Goal: Task Accomplishment & Management: Use online tool/utility

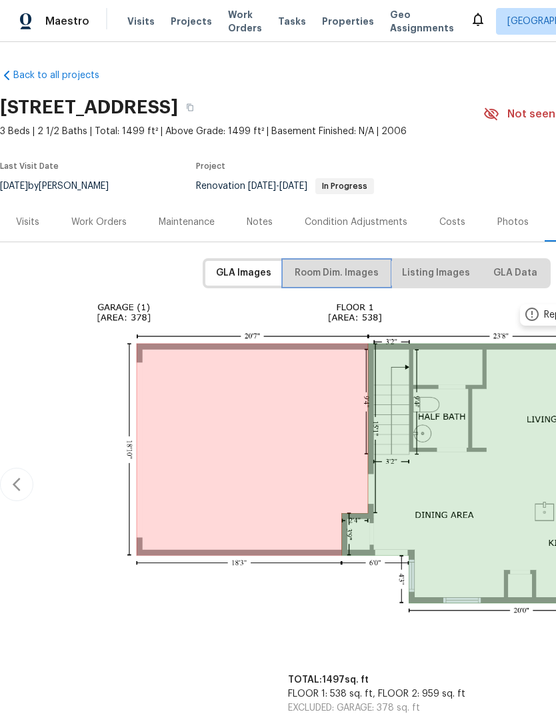
click at [350, 277] on span "Room Dim. Images" at bounding box center [337, 273] width 84 height 17
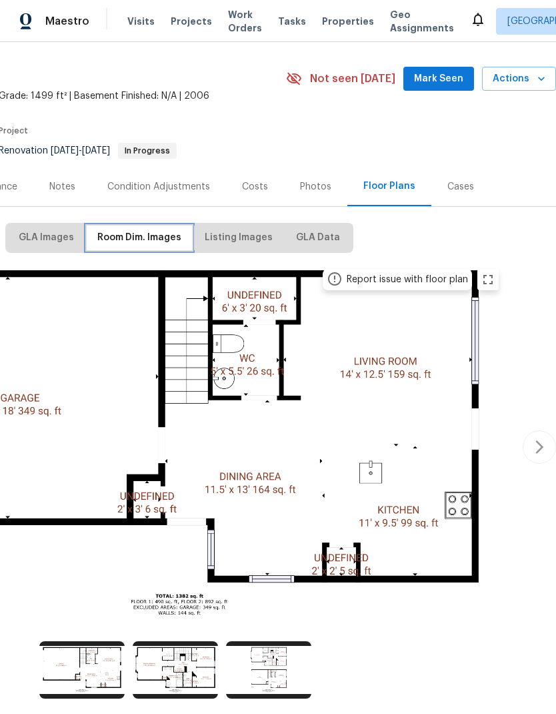
scroll to position [35, 197]
click at [182, 667] on img at bounding box center [175, 669] width 85 height 57
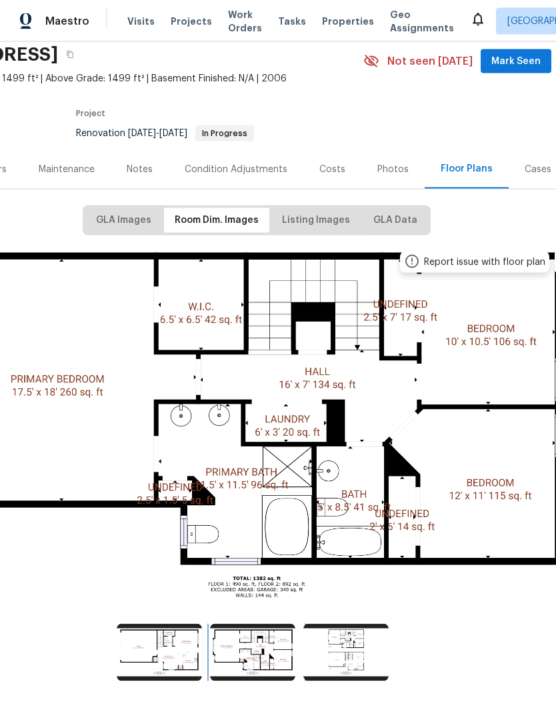
scroll to position [37, 0]
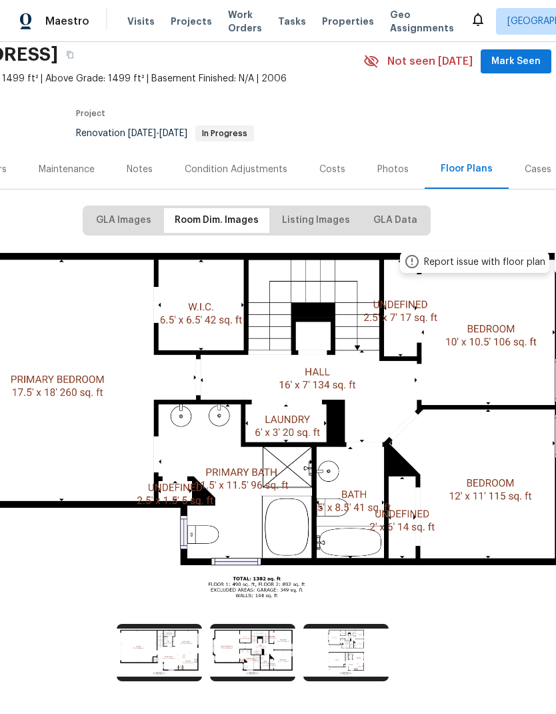
click at [477, 255] on div "Report issue with floor plan" at bounding box center [484, 261] width 121 height 13
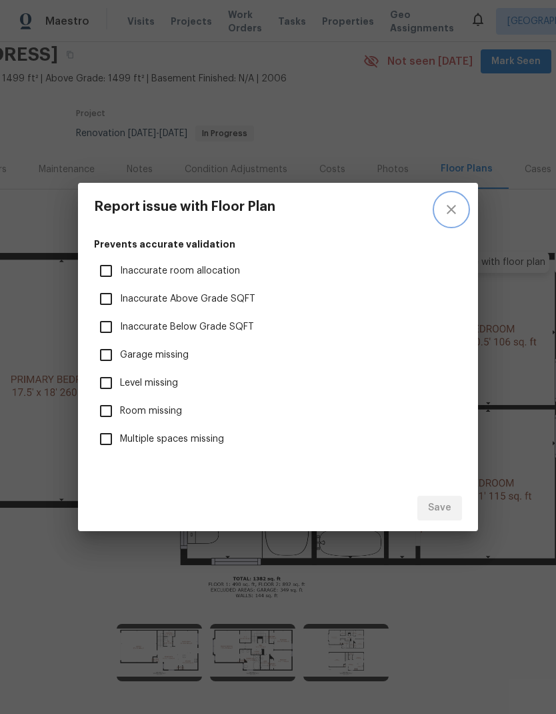
click at [454, 202] on icon "close" at bounding box center [452, 209] width 16 height 16
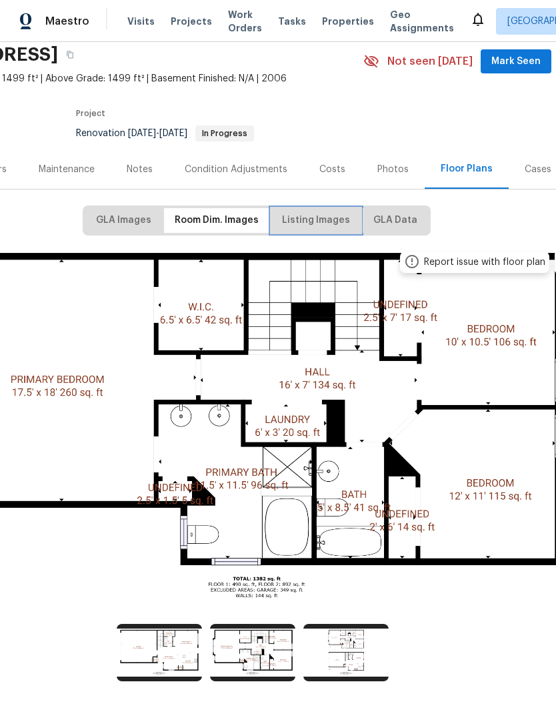
click at [319, 212] on span "Listing Images" at bounding box center [316, 220] width 68 height 17
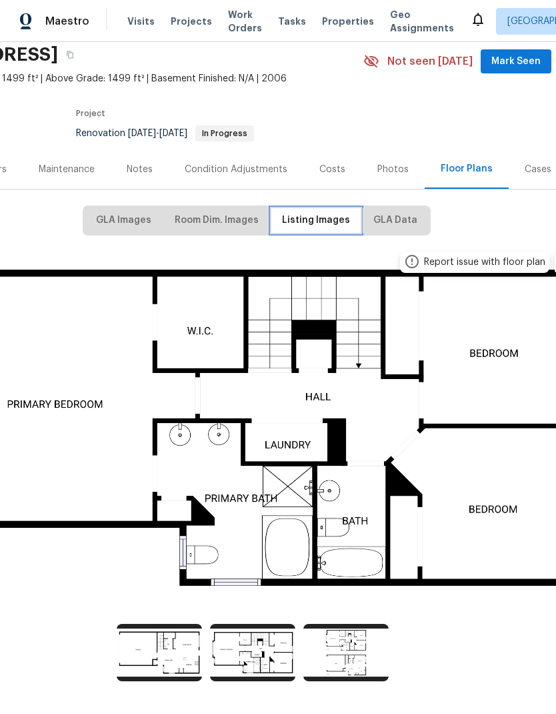
scroll to position [0, 120]
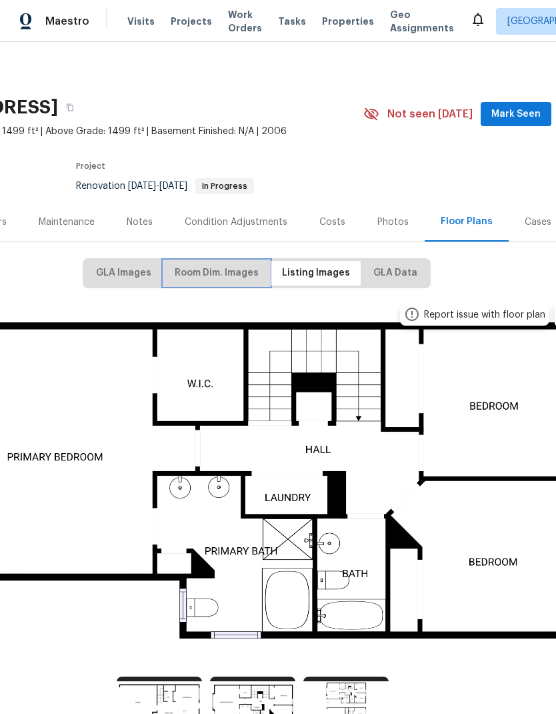
click at [236, 269] on span "Room Dim. Images" at bounding box center [217, 273] width 84 height 17
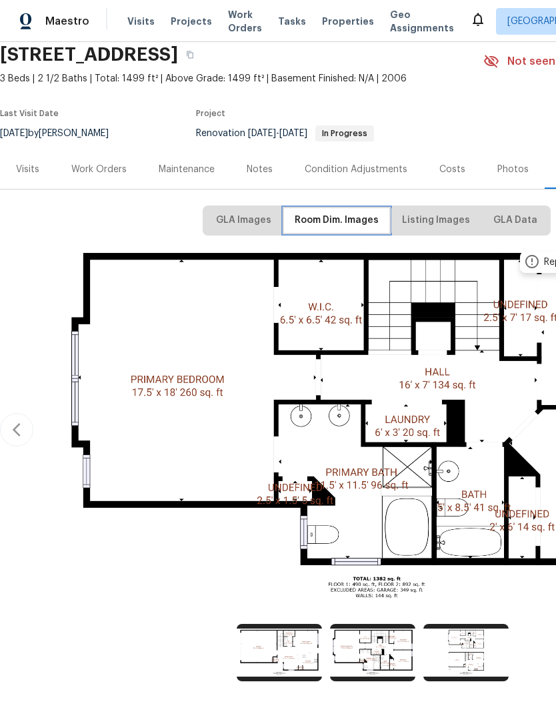
scroll to position [0, 0]
click at [193, 56] on icon "button" at bounding box center [190, 54] width 7 height 7
click at [105, 173] on div "Work Orders" at bounding box center [98, 169] width 55 height 13
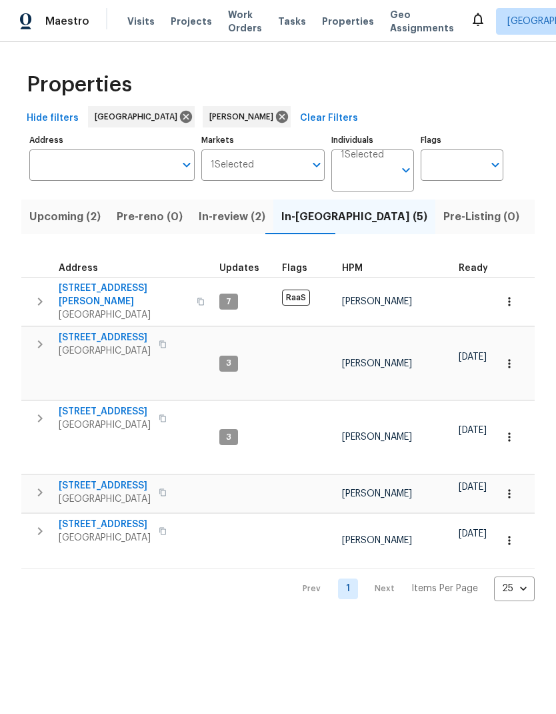
click at [51, 116] on span "Hide filters" at bounding box center [53, 118] width 52 height 17
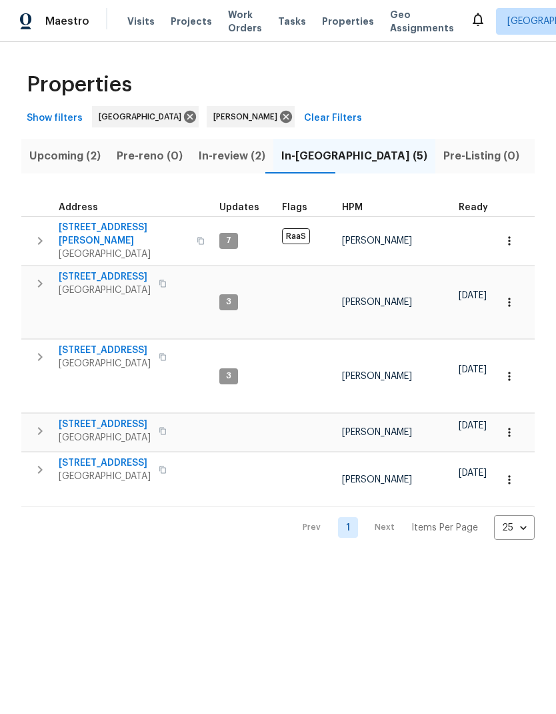
click at [101, 270] on span "6719 Trimstone Dr" at bounding box center [105, 276] width 92 height 13
click at [511, 295] on icon "button" at bounding box center [509, 301] width 13 height 13
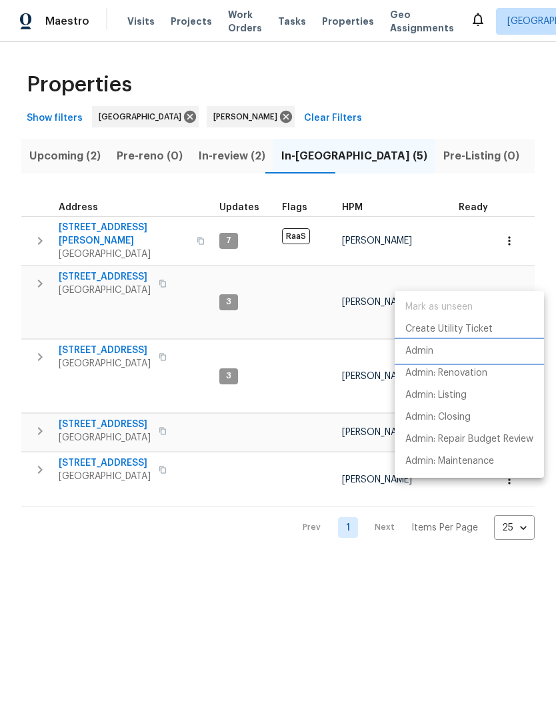
click at [437, 347] on li "Admin" at bounding box center [469, 351] width 149 height 22
click at [111, 273] on div at bounding box center [278, 357] width 556 height 714
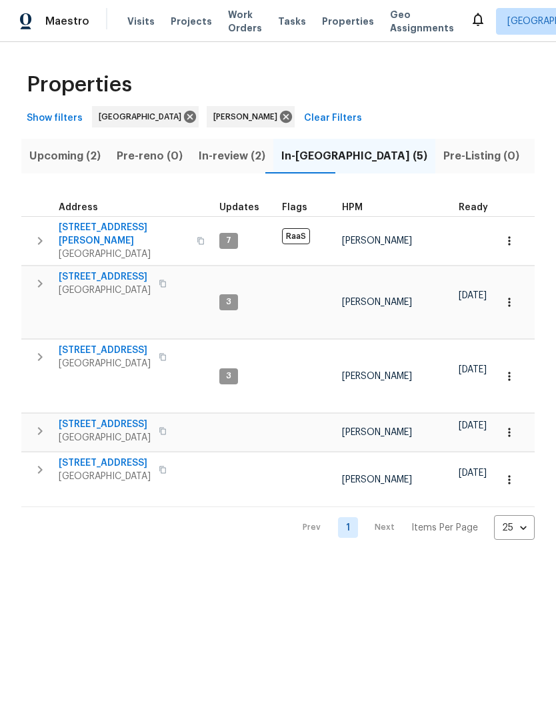
click at [97, 270] on span "[STREET_ADDRESS]" at bounding box center [105, 276] width 92 height 13
click at [165, 427] on icon "button" at bounding box center [163, 431] width 8 height 8
click at [112, 417] on span "3201 Brookhollow Dr" at bounding box center [105, 423] width 92 height 13
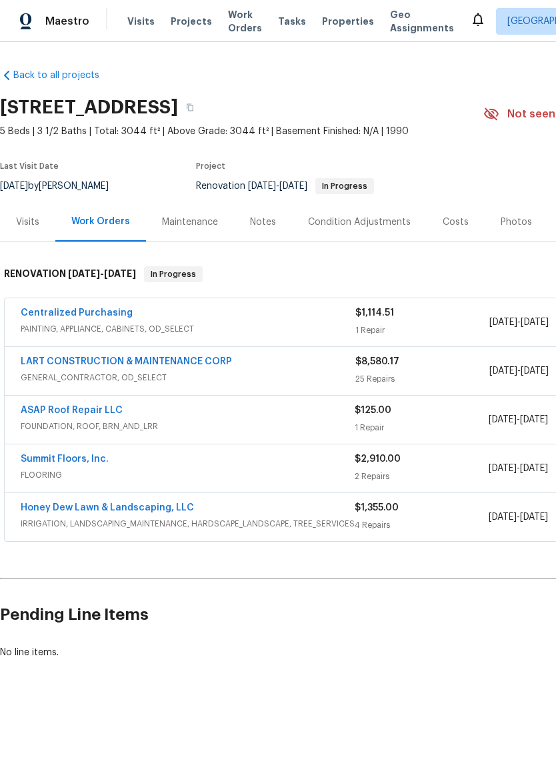
click at [131, 358] on link "LART CONSTRUCTION & MAINTENANCE CORP" at bounding box center [126, 361] width 211 height 9
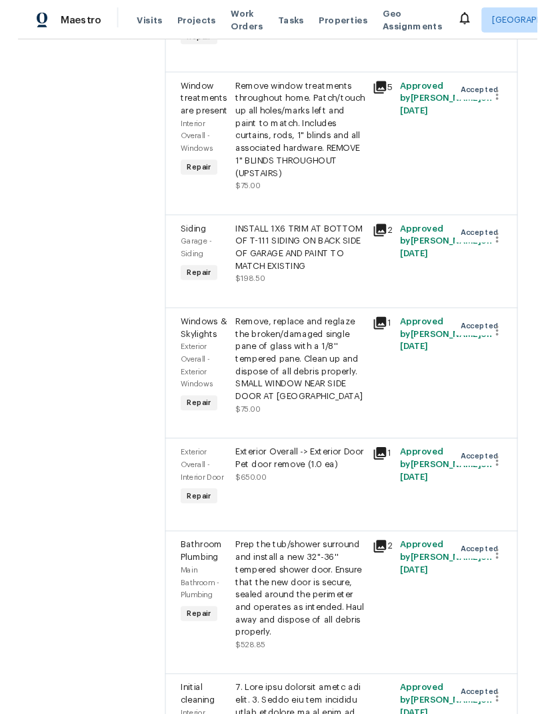
scroll to position [2660, 0]
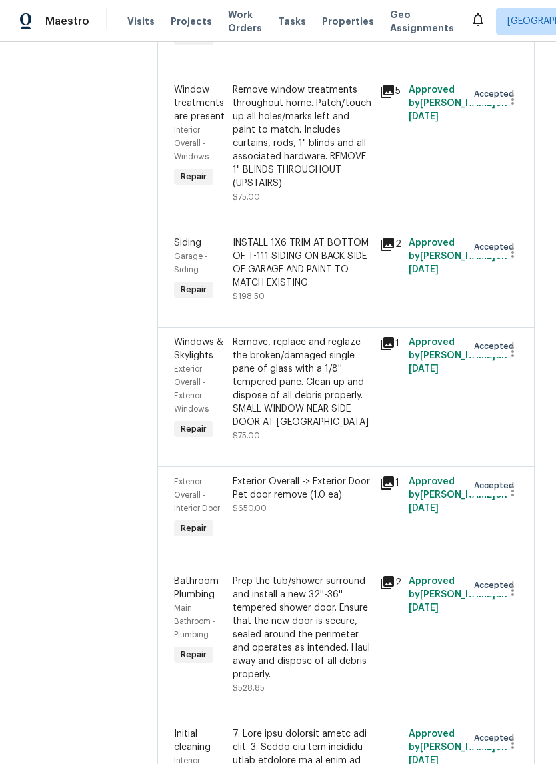
click at [327, 289] on div "INSTALL 1X6 TRIM AT BOTTOM OF T-111 SIDING ON BACK SIDE OF GARAGE AND PAINT TO …" at bounding box center [302, 262] width 139 height 53
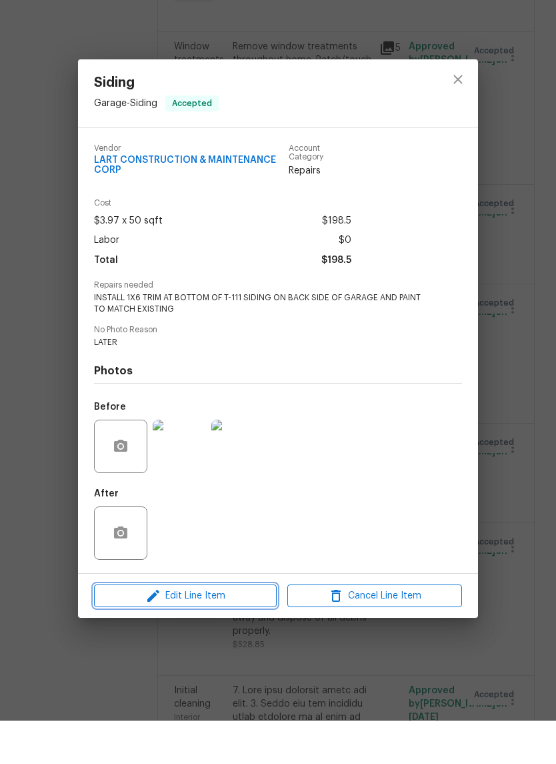
click at [222, 631] on span "Edit Line Item" at bounding box center [185, 639] width 175 height 17
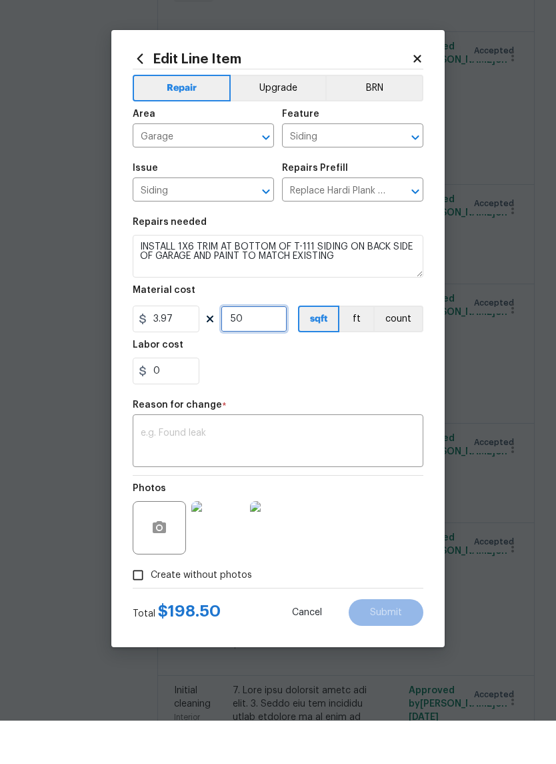
click at [269, 349] on input "50" at bounding box center [254, 362] width 67 height 27
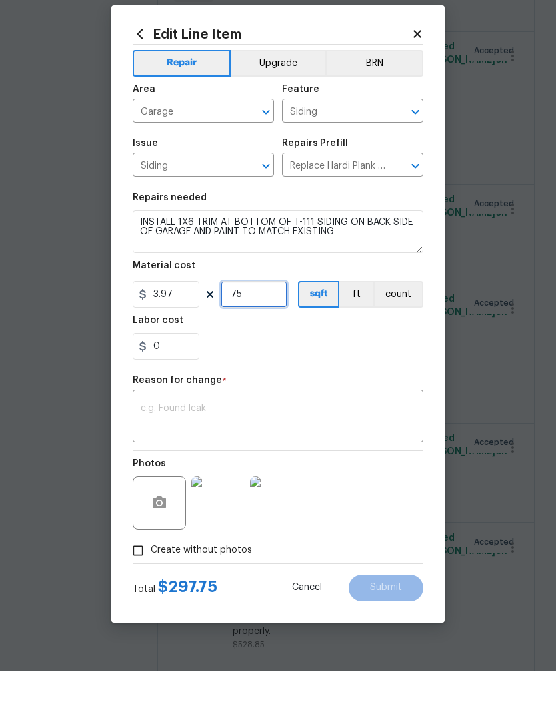
type input "75"
click at [364, 376] on div "0" at bounding box center [278, 389] width 291 height 27
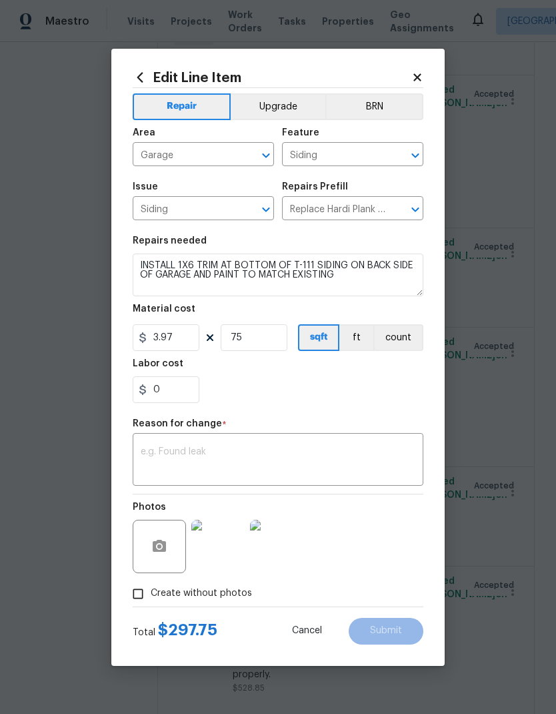
click at [267, 461] on textarea at bounding box center [278, 461] width 275 height 28
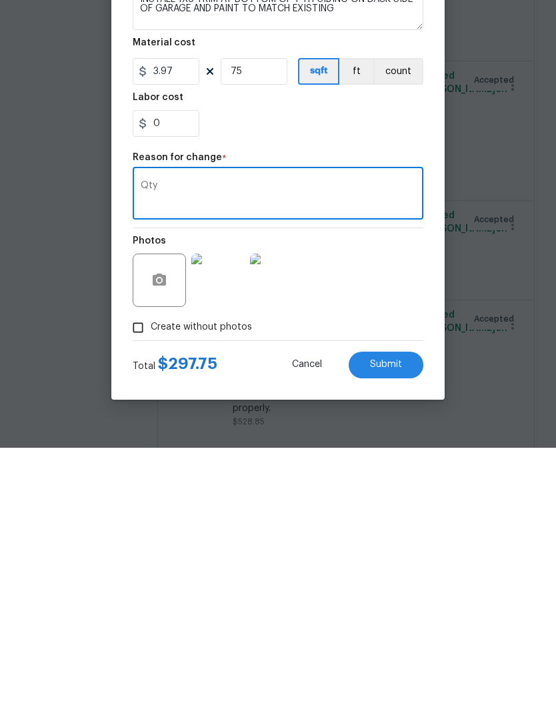
type textarea "Qty"
click at [393, 626] on span "Submit" at bounding box center [386, 631] width 32 height 10
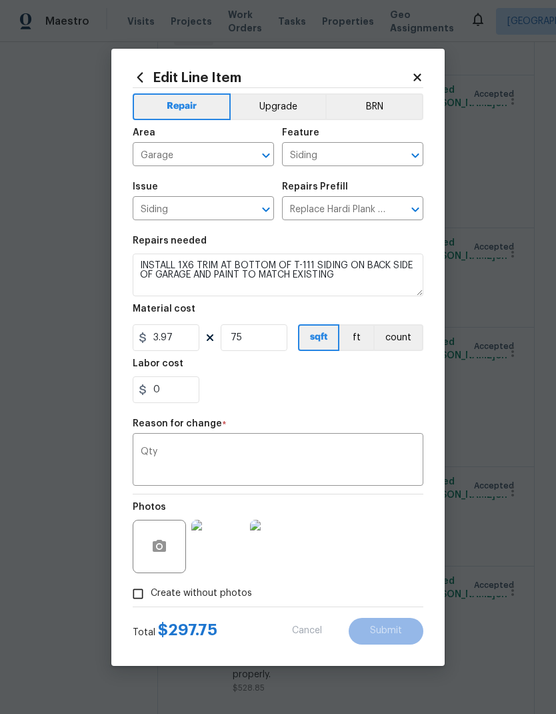
type input "50"
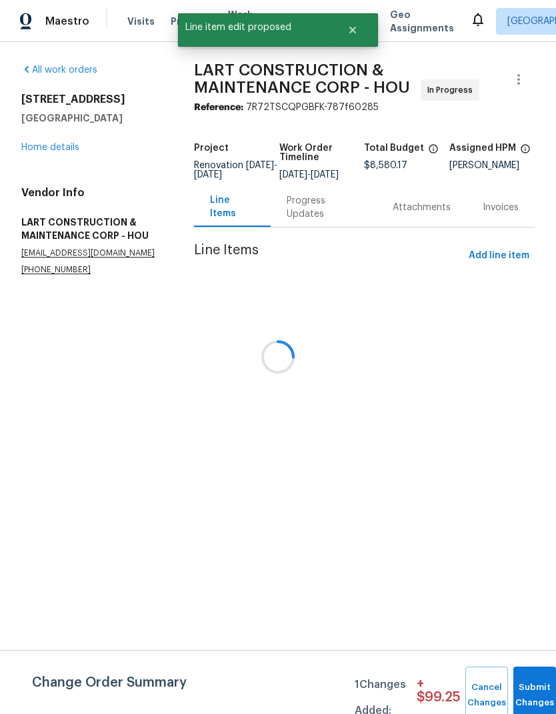
scroll to position [0, 0]
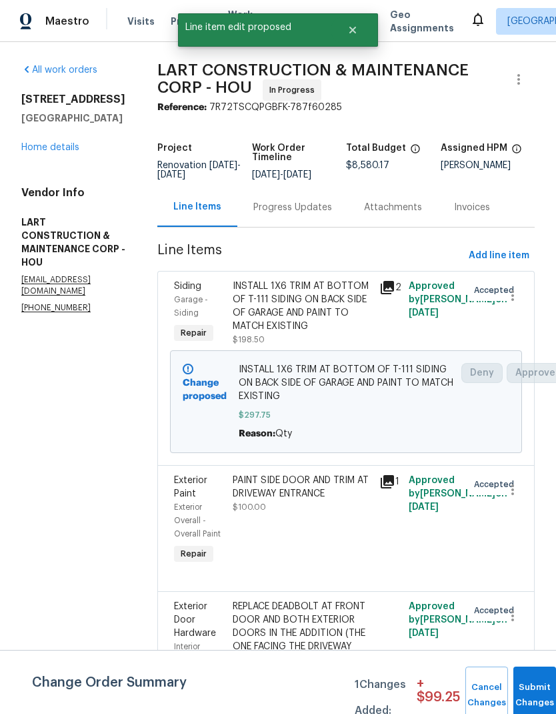
click at [539, 690] on button "Submit Changes" at bounding box center [535, 694] width 43 height 57
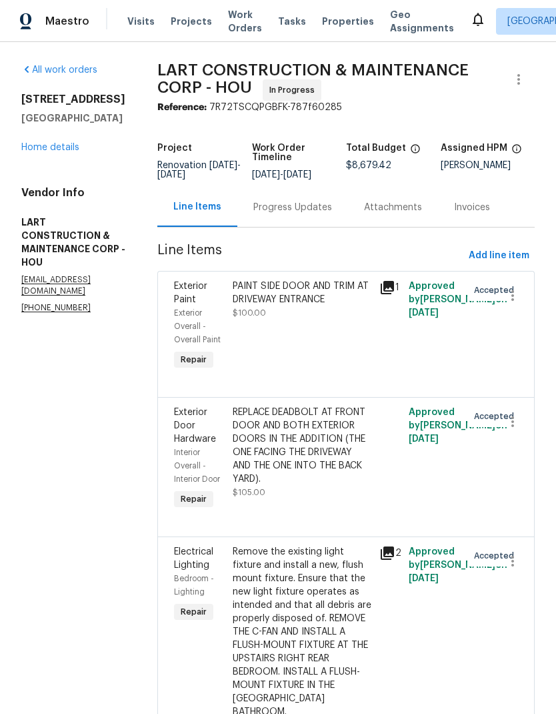
click at [65, 159] on div "All work orders 6719 Trimstone Dr Pasadena, TX 77505 Home details Vendor Info L…" at bounding box center [73, 188] width 104 height 250
click at [63, 150] on link "Home details" at bounding box center [50, 147] width 58 height 9
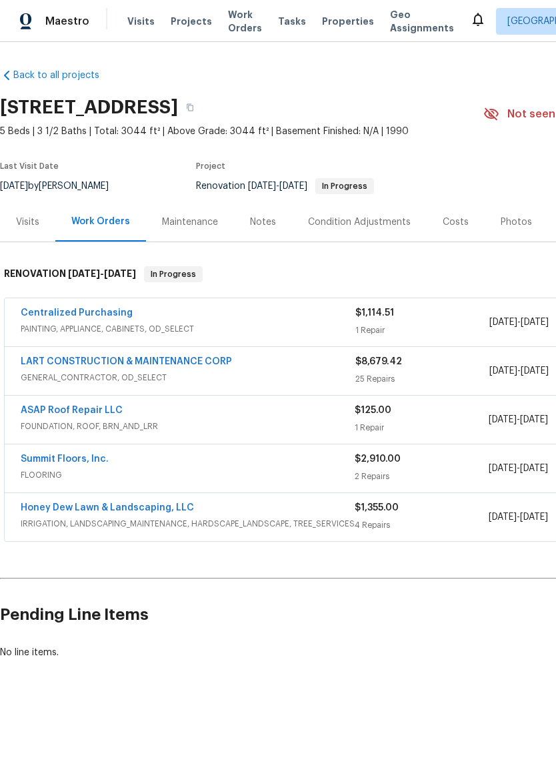
click at [73, 407] on link "ASAP Roof Repair LLC" at bounding box center [72, 409] width 102 height 9
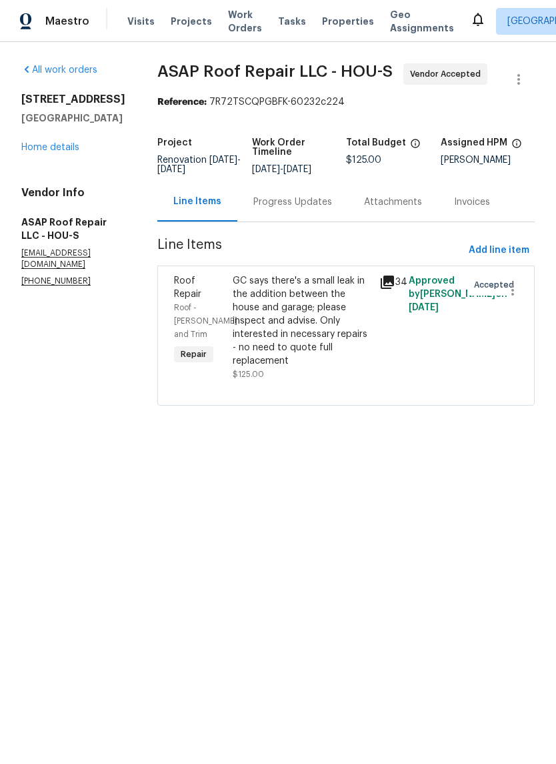
click at [304, 209] on div "Progress Updates" at bounding box center [292, 201] width 111 height 39
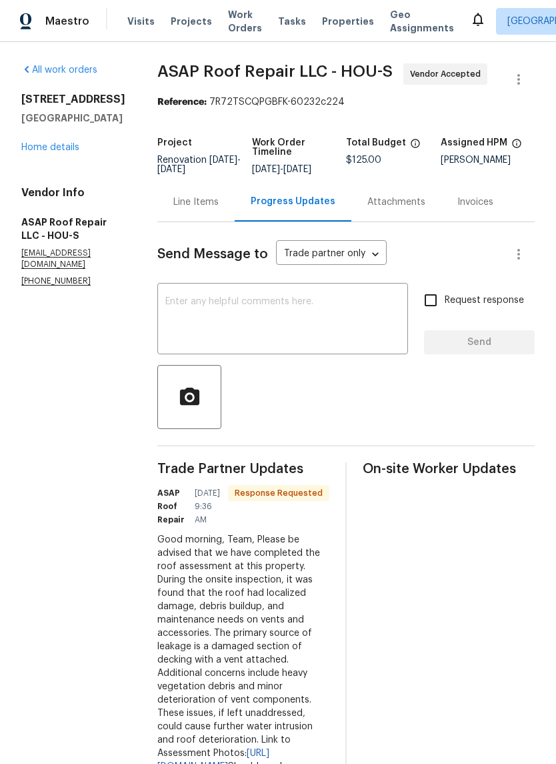
click at [317, 325] on textarea at bounding box center [282, 320] width 235 height 47
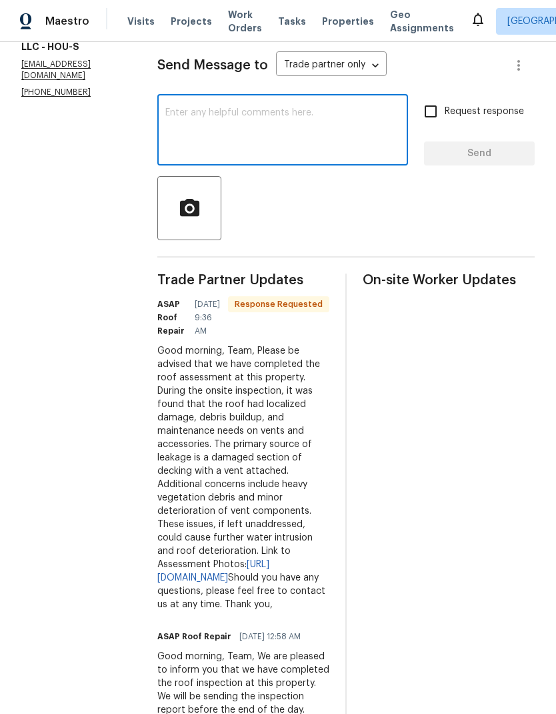
scroll to position [188, 0]
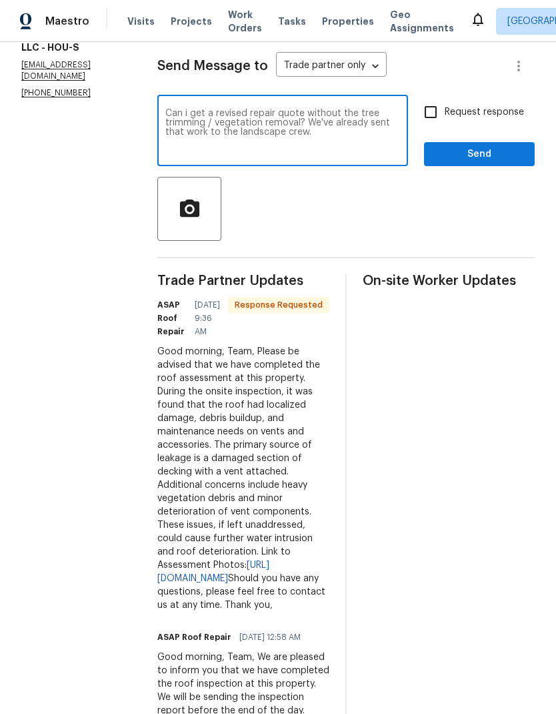
type textarea "Can i get a revised repair quote without the tree trimming / vegetation removal…"
click at [431, 113] on input "Request response" at bounding box center [431, 112] width 28 height 28
checkbox input "true"
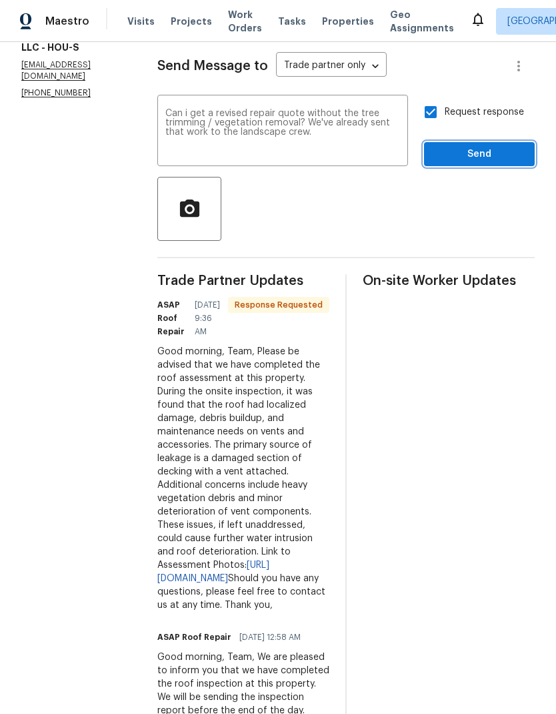
click at [491, 157] on span "Send" at bounding box center [479, 154] width 89 height 17
